Goal: Transaction & Acquisition: Purchase product/service

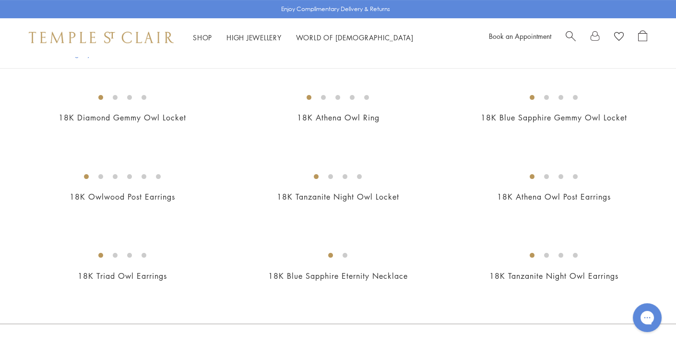
scroll to position [310, 0]
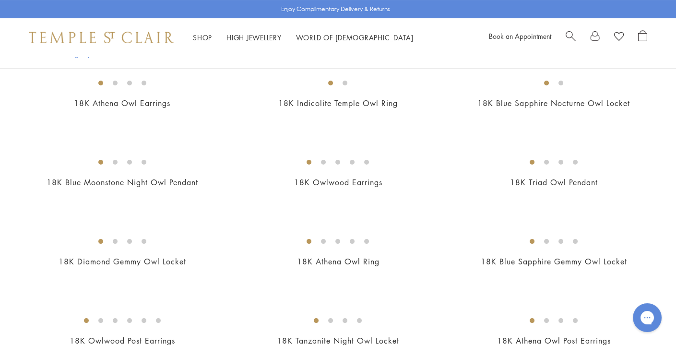
click at [0, 0] on img at bounding box center [0, 0] width 0 height 0
